Goal: Check status: Check status

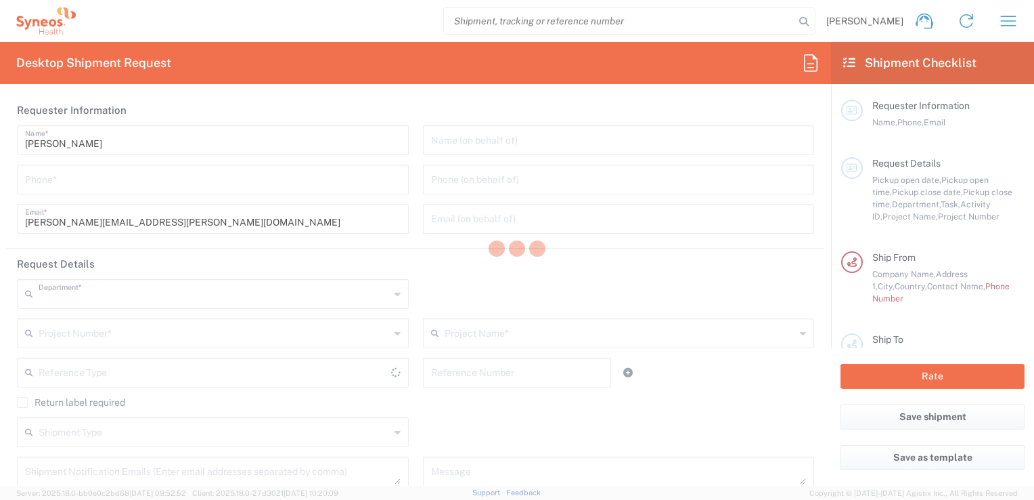
type input "3251"
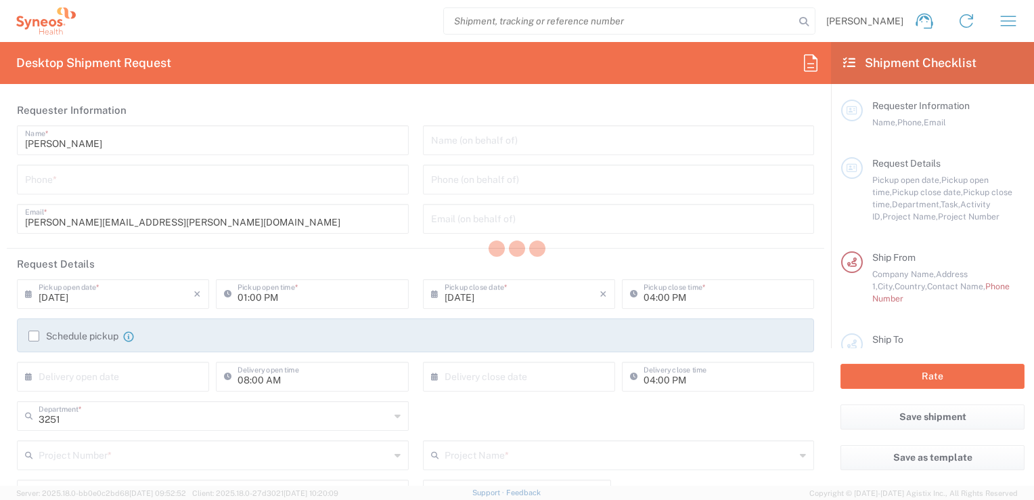
type input "[GEOGRAPHIC_DATA]"
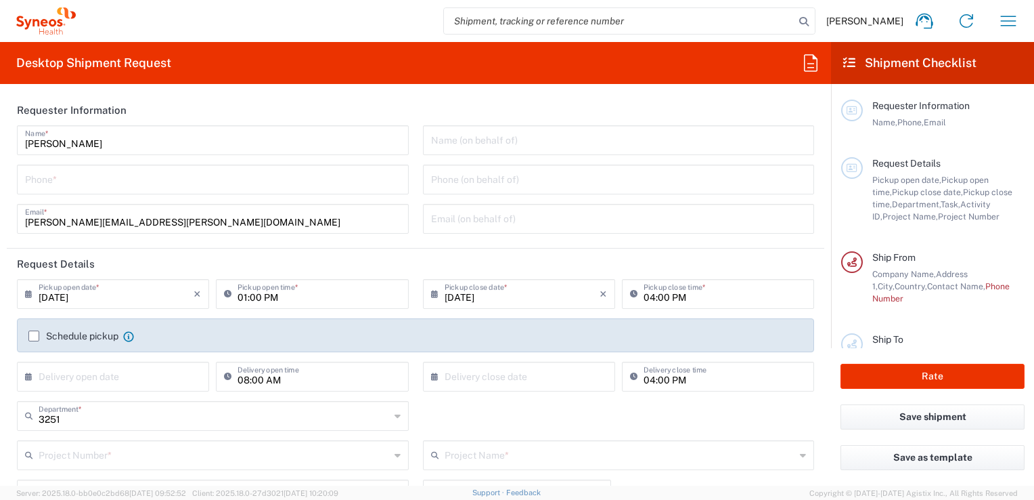
type input "Syneos Health UK Limited"
click at [523, 26] on input "search" at bounding box center [619, 21] width 351 height 26
paste input "56743640"
type input "56743640"
click at [814, 20] on icon at bounding box center [804, 21] width 19 height 19
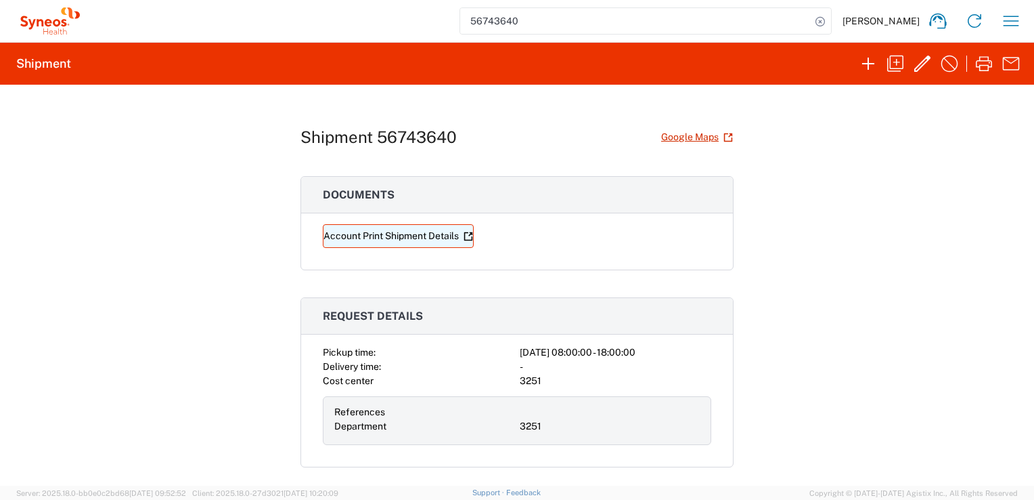
click at [410, 237] on link "Account Print Shipment Details" at bounding box center [398, 236] width 151 height 24
